Goal: Find contact information: Find contact information

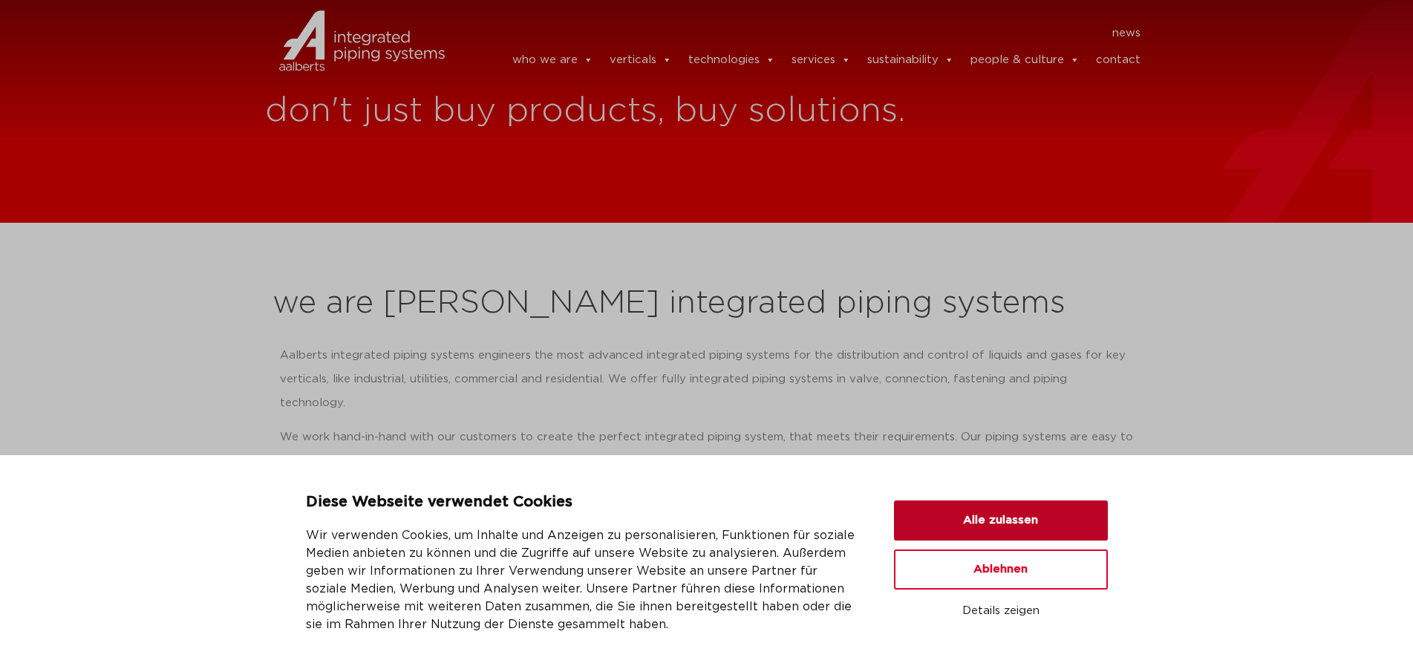
click at [978, 524] on button "Alle zulassen" at bounding box center [1001, 520] width 214 height 40
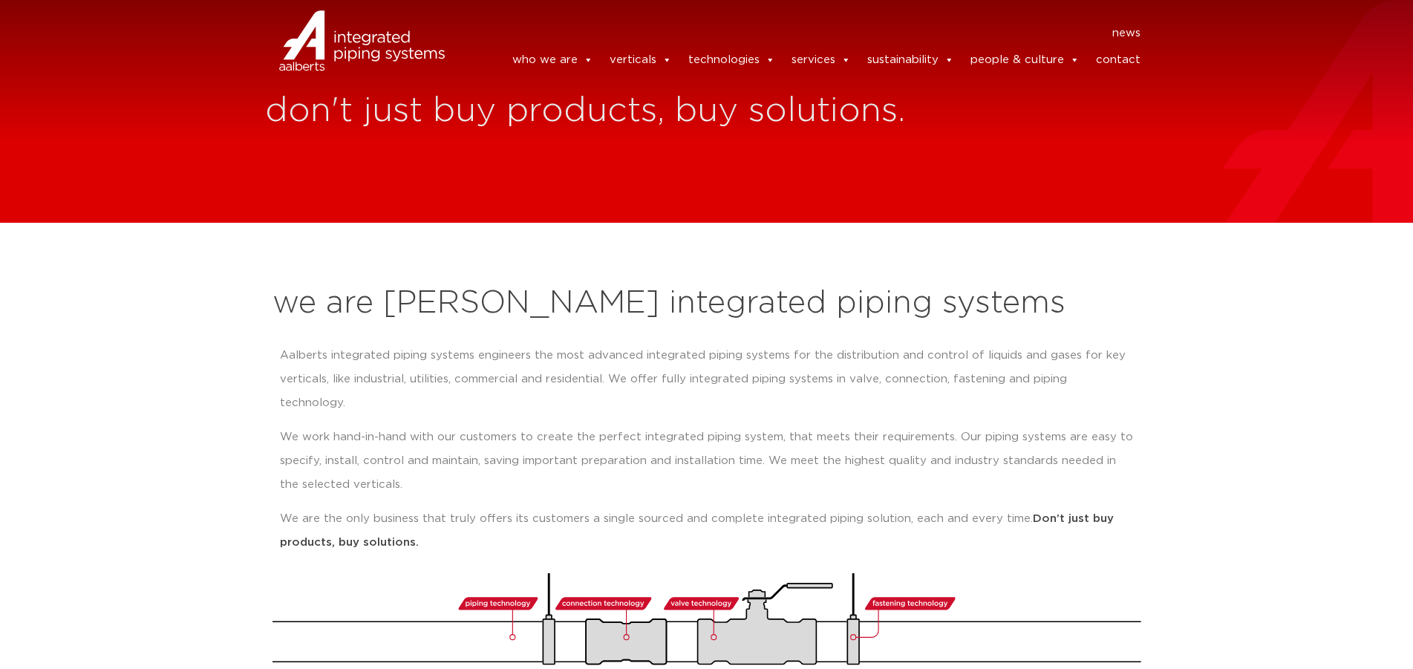
click at [1109, 62] on link "contact" at bounding box center [1118, 60] width 45 height 30
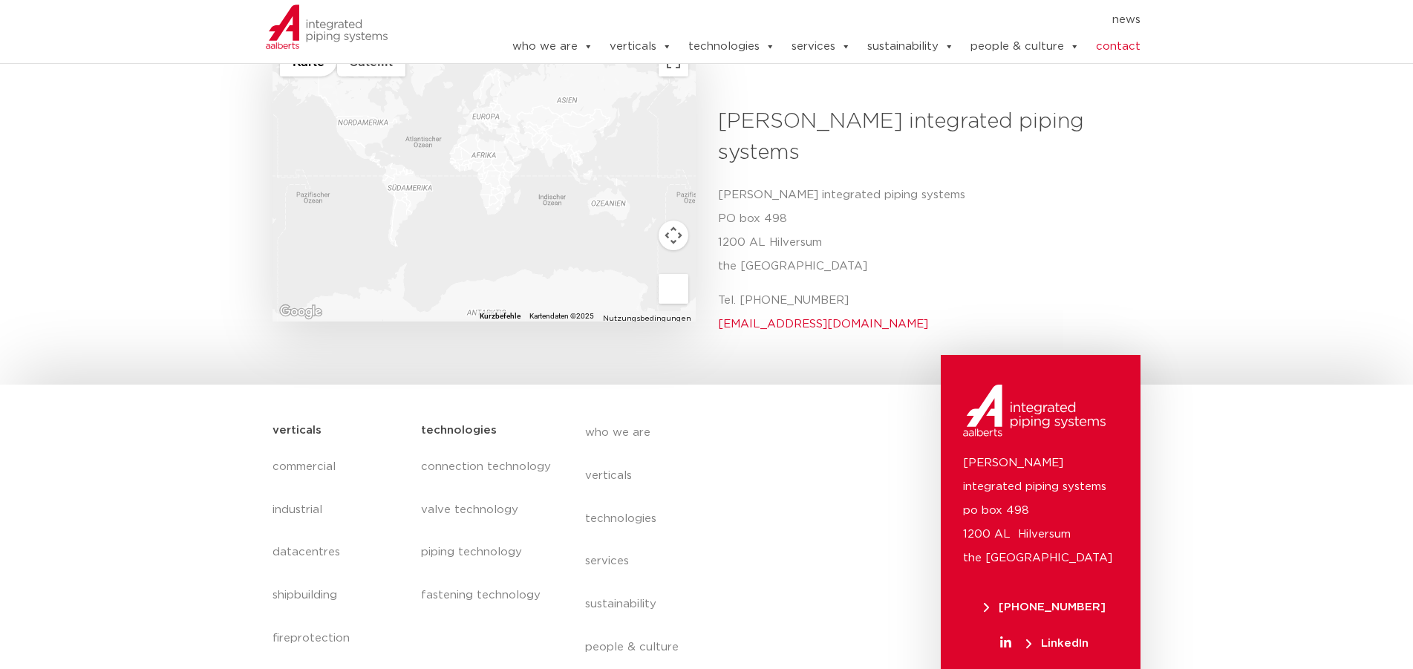
scroll to position [530, 0]
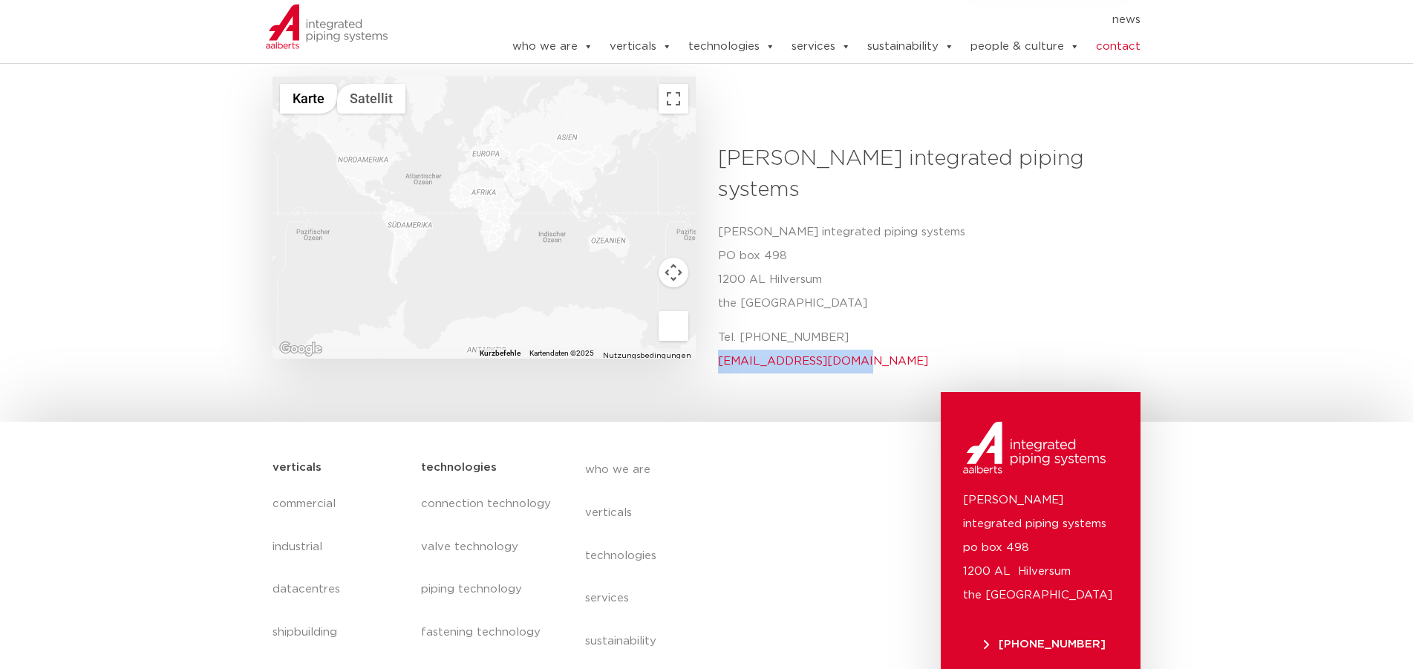
drag, startPoint x: 851, startPoint y: 306, endPoint x: 715, endPoint y: 306, distance: 135.9
click at [715, 306] on div "Aalberts integrated piping systems Aalberts integrated piping systems PO box 49…" at bounding box center [924, 263] width 434 height 241
copy link "info@aalberts-ips.com"
drag, startPoint x: 783, startPoint y: 280, endPoint x: 740, endPoint y: 285, distance: 43.4
click at [740, 326] on p "Tel. +31 (0) 35 6884 211 info@aalberts-ips.com" at bounding box center [924, 350] width 412 height 48
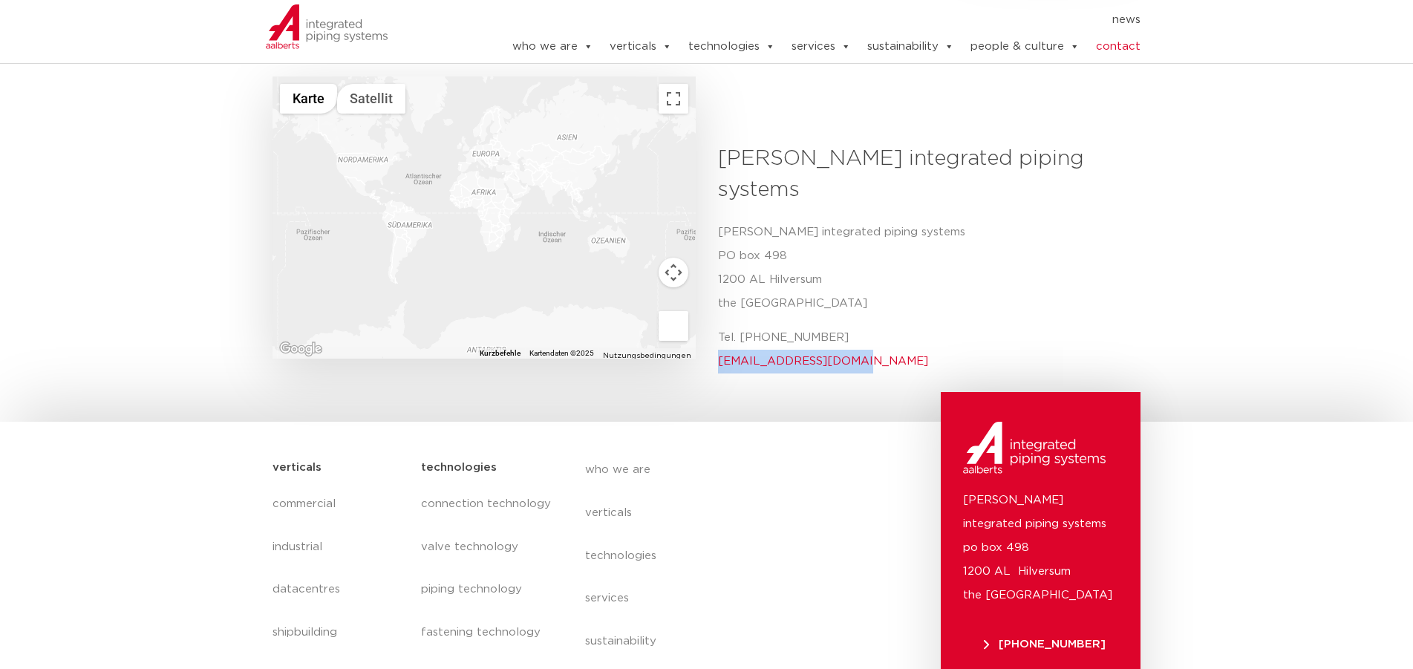
copy p "+31 (0) 35 6884 211"
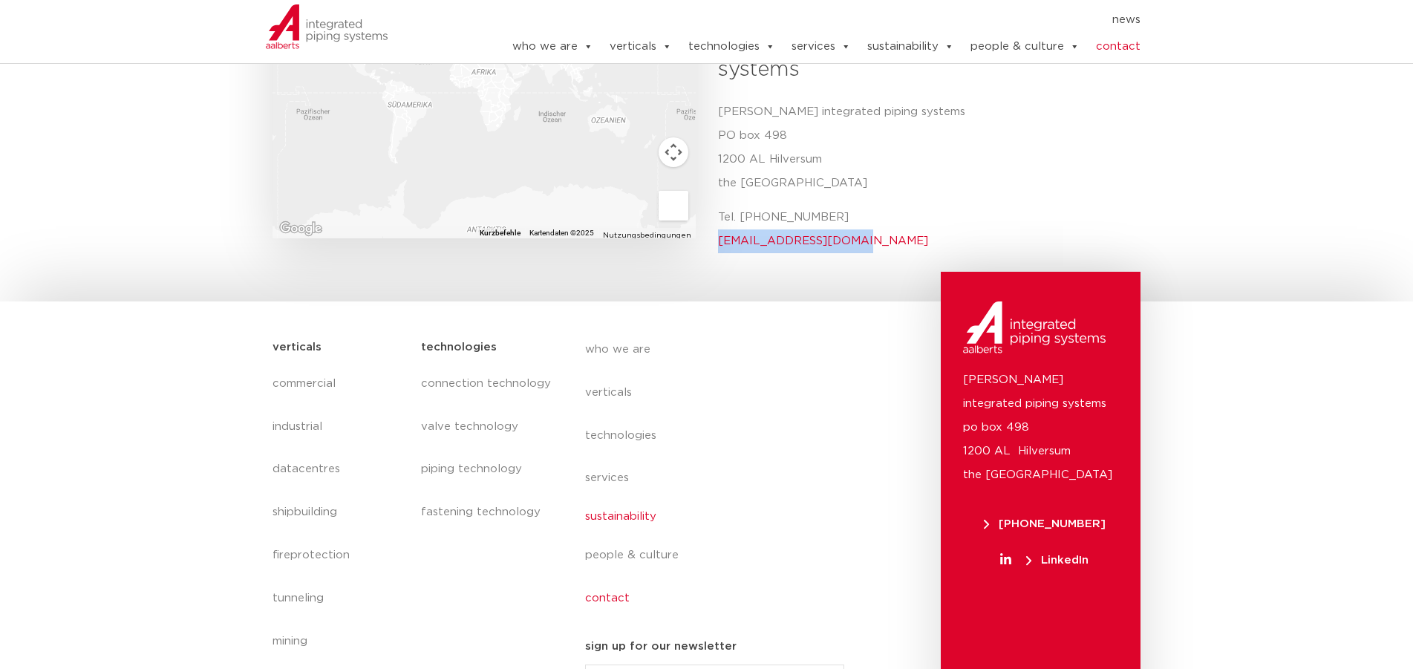
scroll to position [650, 0]
click at [625, 329] on link "who we are" at bounding box center [721, 346] width 272 height 34
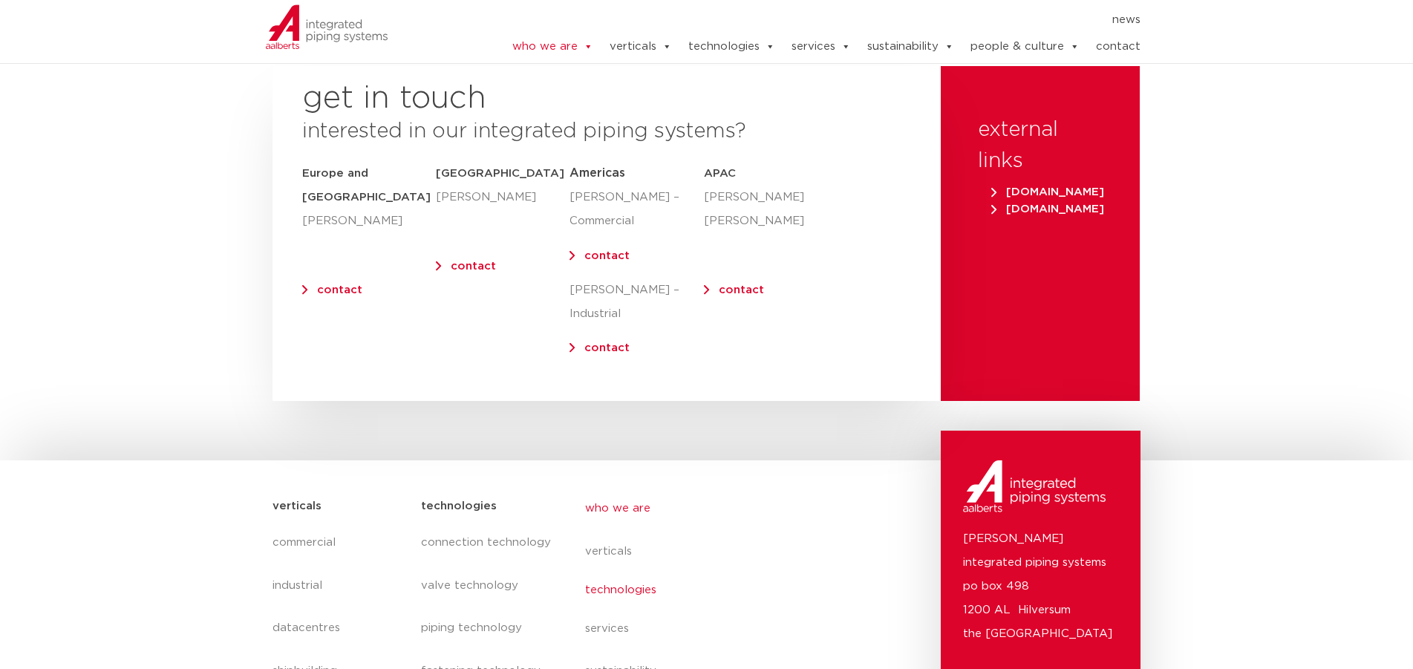
scroll to position [5839, 0]
